Goal: Information Seeking & Learning: Learn about a topic

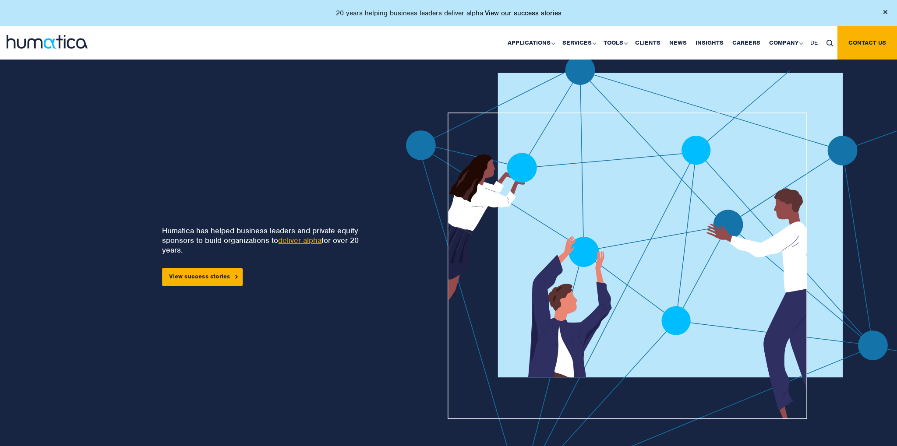
click at [328, 108] on div "Humatica has helped business leaders and private equity sponsors to build organ…" at bounding box center [184, 281] width 312 height 452
click at [707, 43] on link "Insights" at bounding box center [709, 42] width 37 height 33
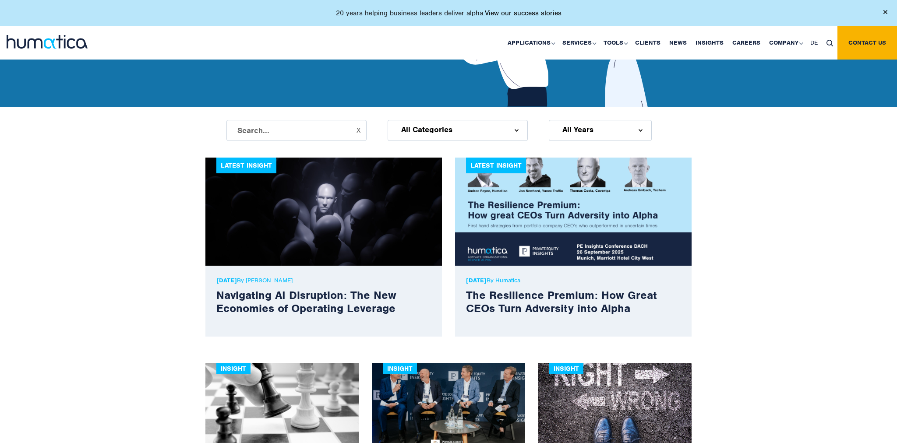
scroll to position [277, 0]
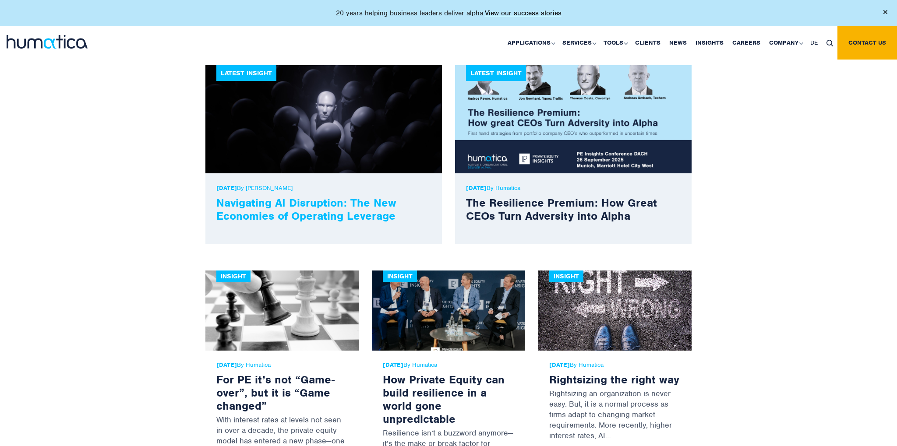
click at [316, 208] on link "Navigating AI Disruption: The New Economies of Operating Leverage" at bounding box center [306, 209] width 180 height 27
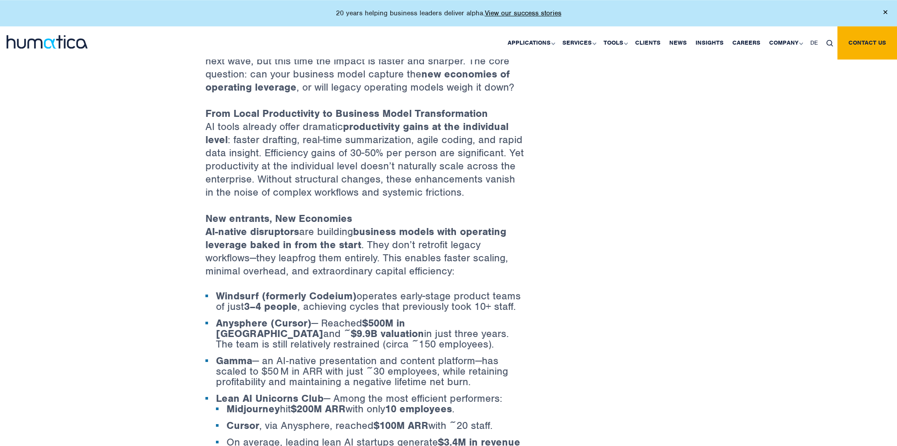
scroll to position [508, 0]
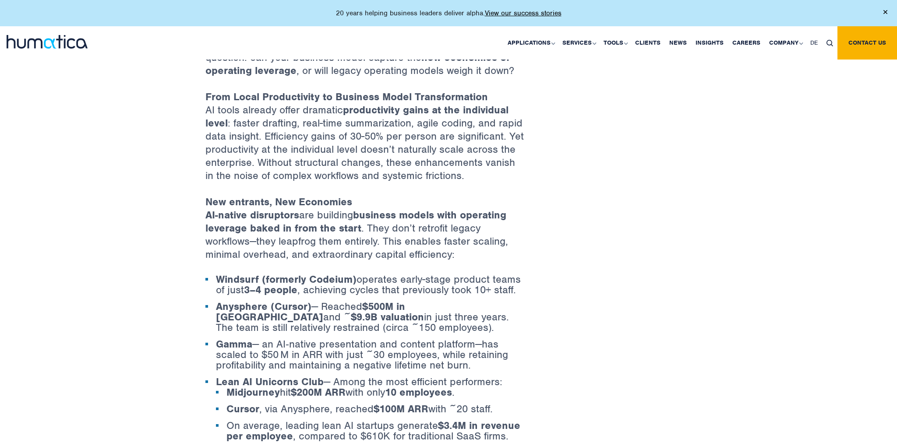
click at [269, 122] on p "From Local Productivity to Business Model Transformation AI tools already offer…" at bounding box center [365, 142] width 320 height 105
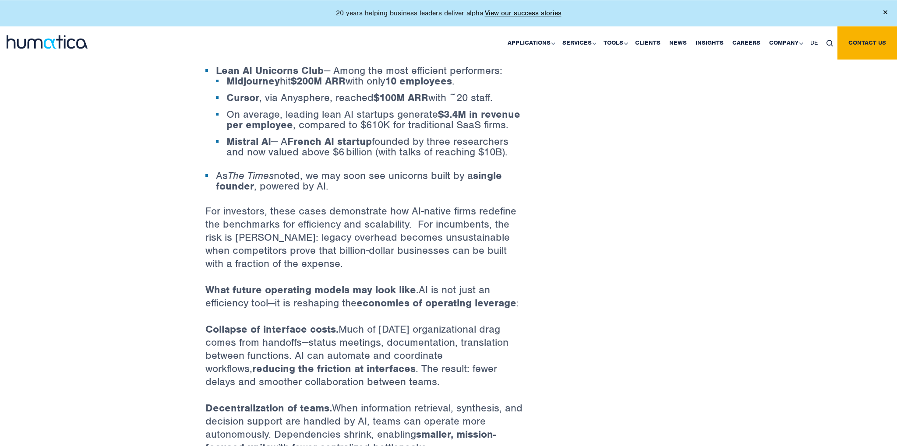
scroll to position [832, 0]
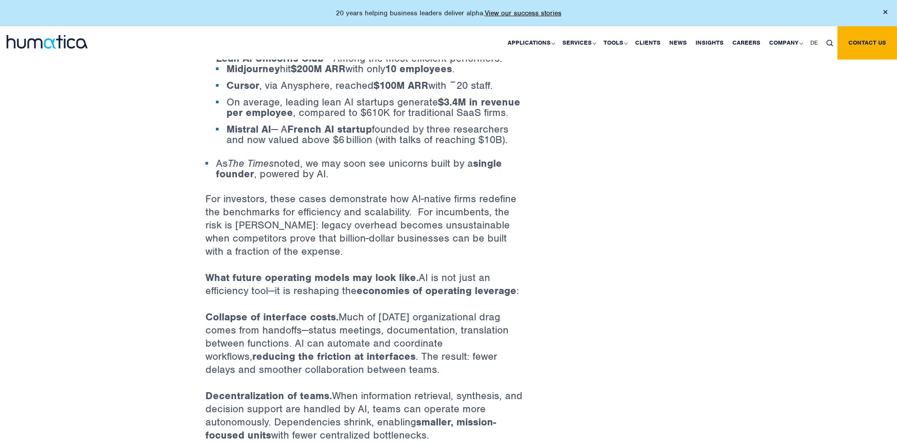
click at [332, 158] on li "As The Times noted, we may soon see unicorns built by a single founder , powere…" at bounding box center [365, 168] width 320 height 21
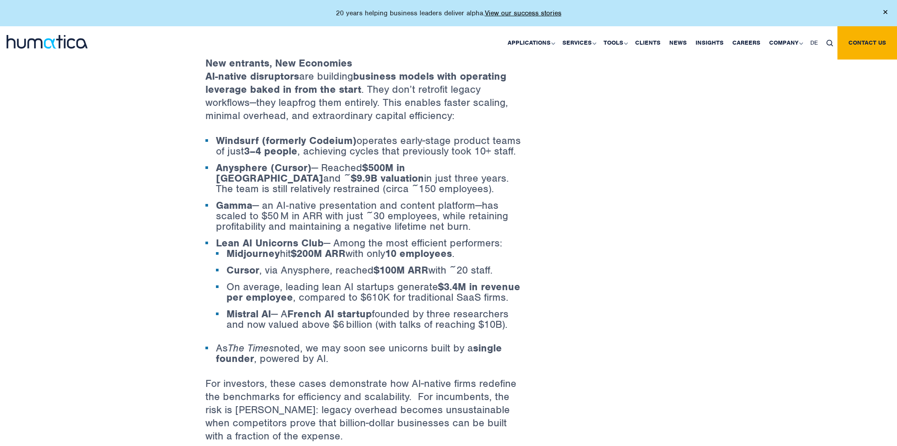
scroll to position [694, 0]
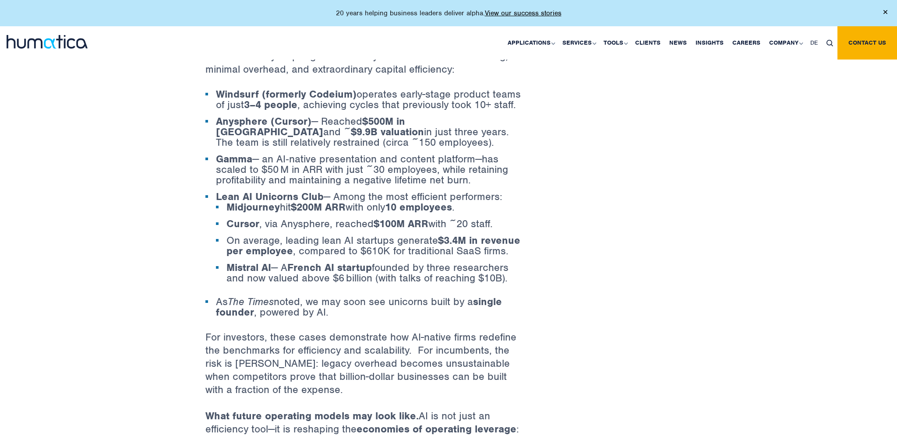
click at [312, 166] on li "Gamma — an AI‑native presentation and content platform—has scaled to $50 M in A…" at bounding box center [365, 170] width 320 height 32
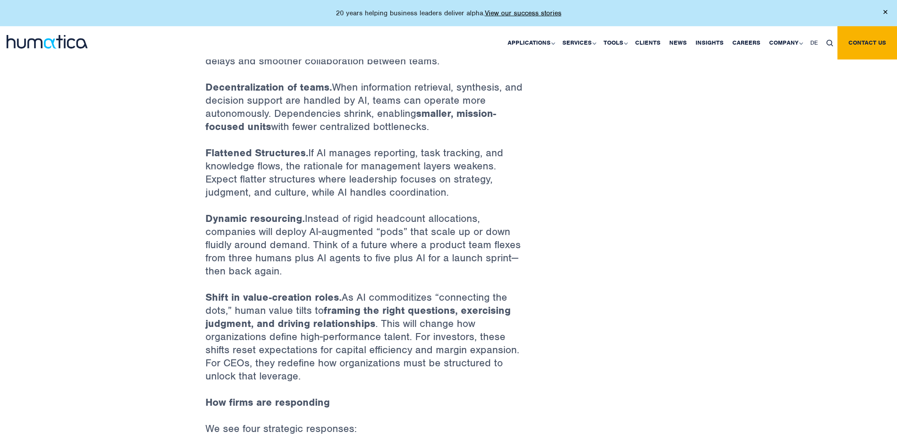
scroll to position [1156, 0]
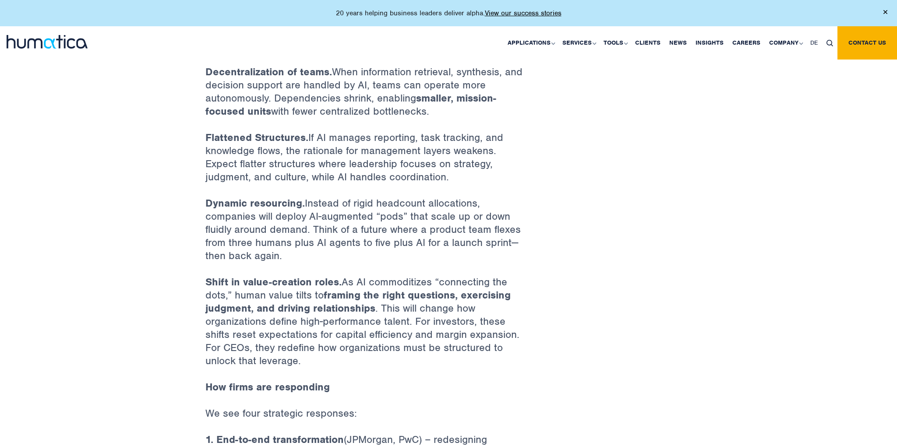
click at [353, 152] on p "Flattened Structures. If AI manages reporting, task tracking, and knowledge flo…" at bounding box center [365, 164] width 320 height 66
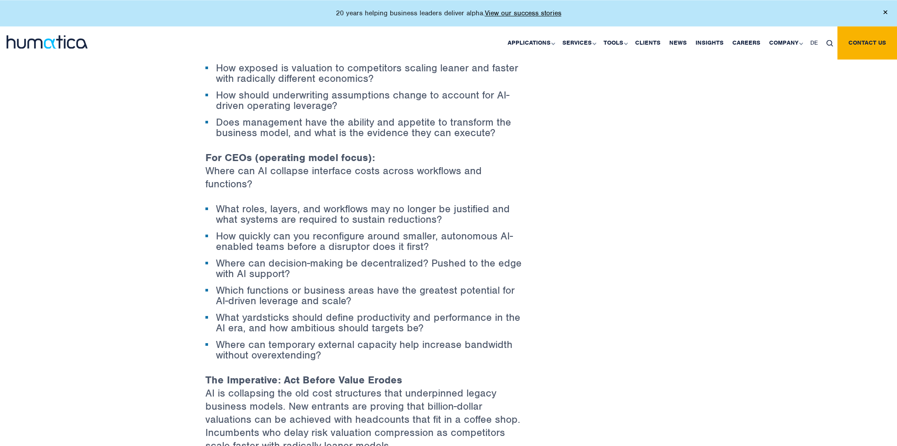
scroll to position [1896, 0]
click at [392, 167] on p "For CEOs (operating model focus): Where can AI collapse interface costs across …" at bounding box center [365, 177] width 320 height 53
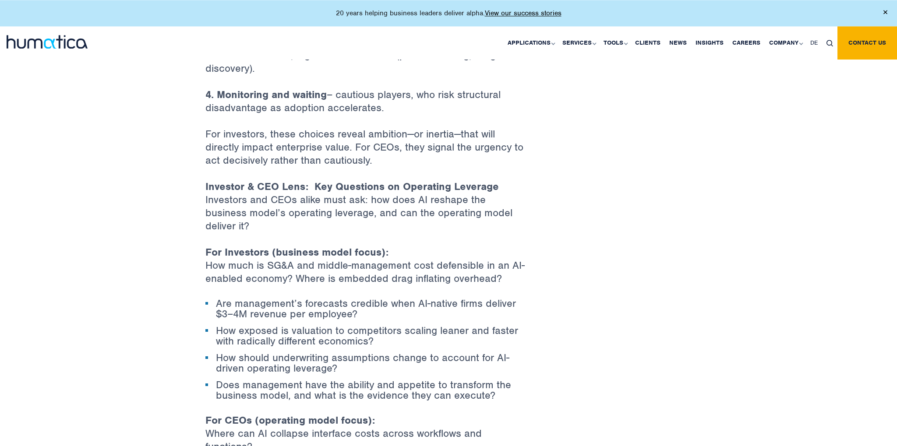
scroll to position [1619, 0]
